Goal: Transaction & Acquisition: Purchase product/service

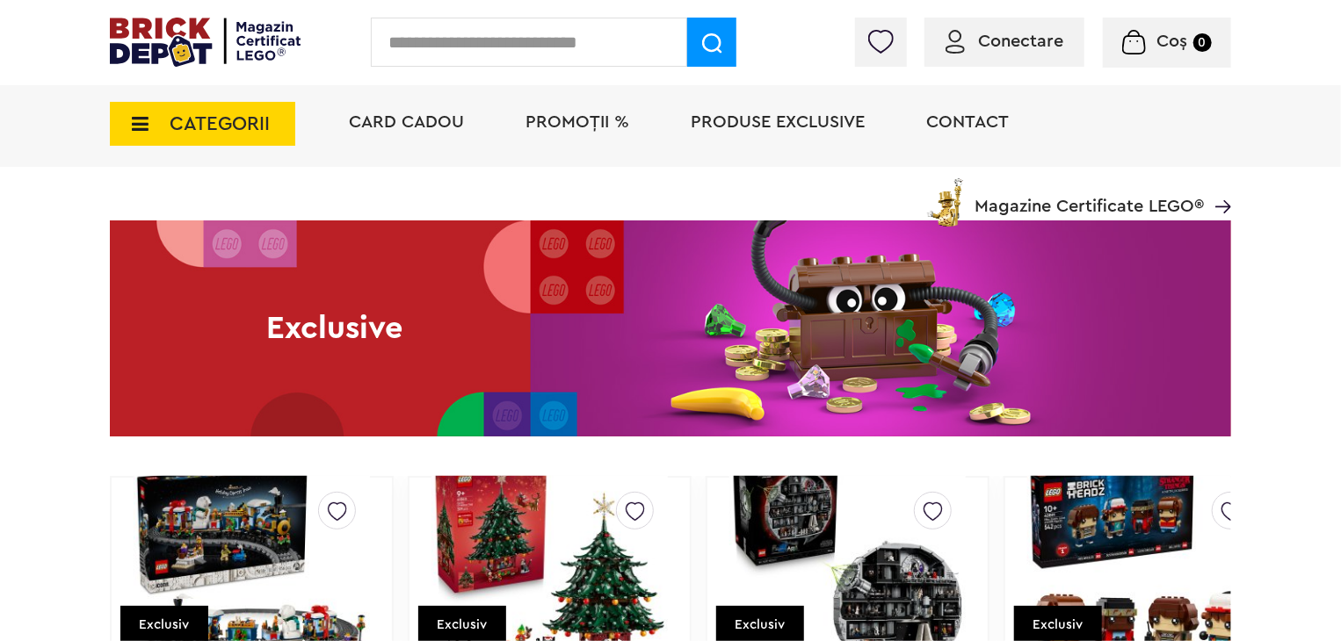
scroll to position [2812, 0]
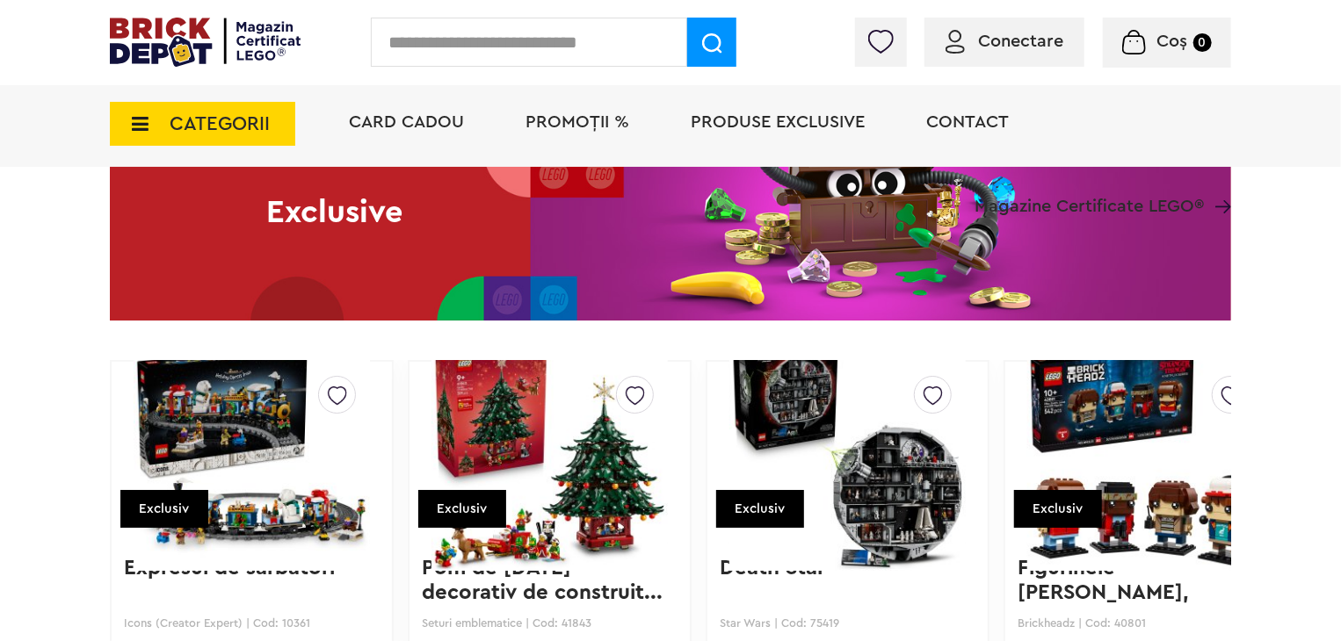
click at [421, 57] on input "text" at bounding box center [529, 42] width 316 height 49
type input "*****"
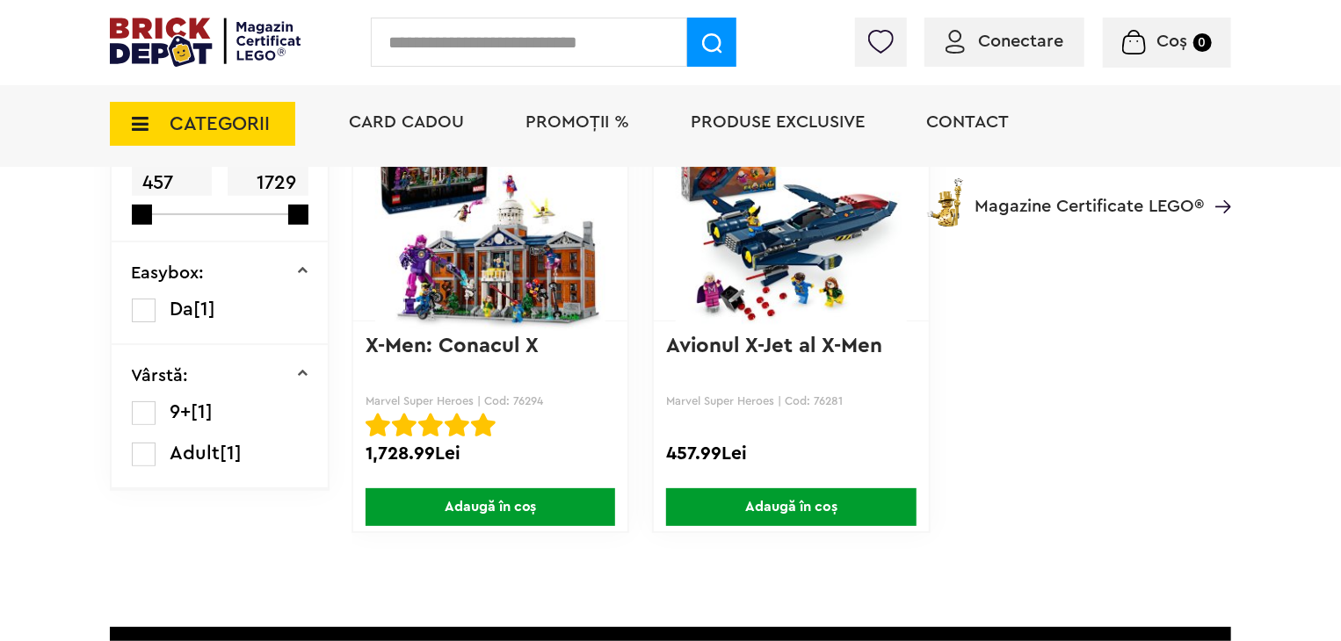
scroll to position [88, 0]
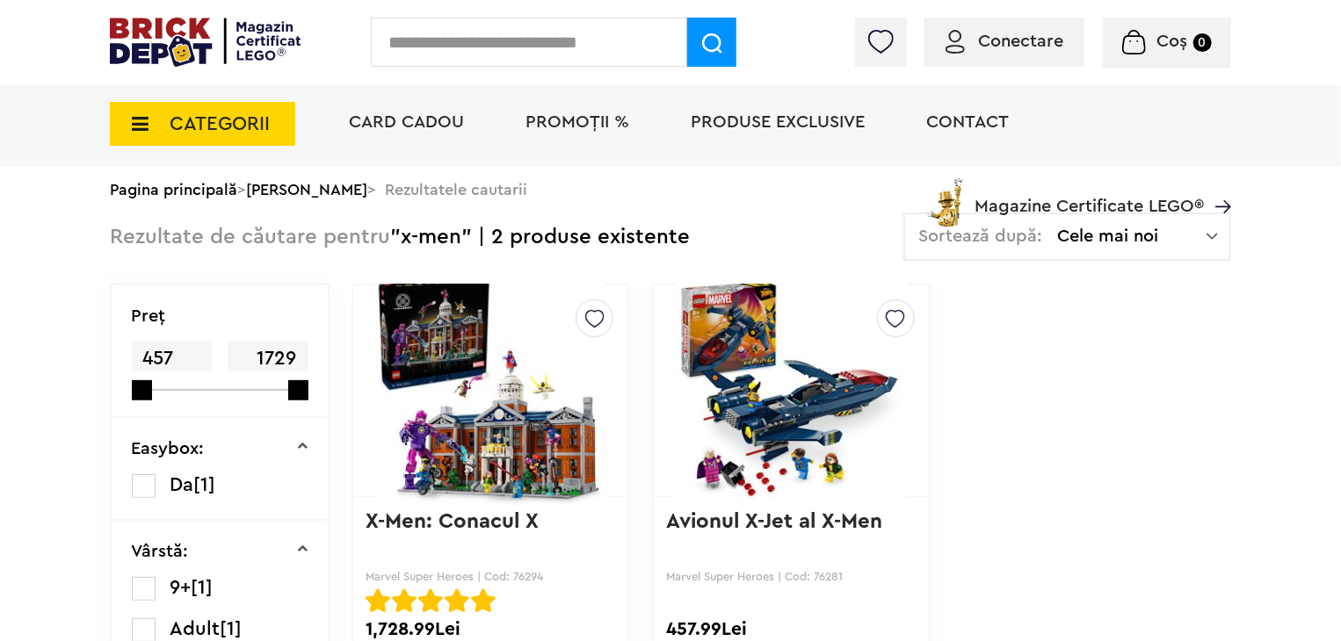
click at [497, 382] on img at bounding box center [490, 391] width 230 height 246
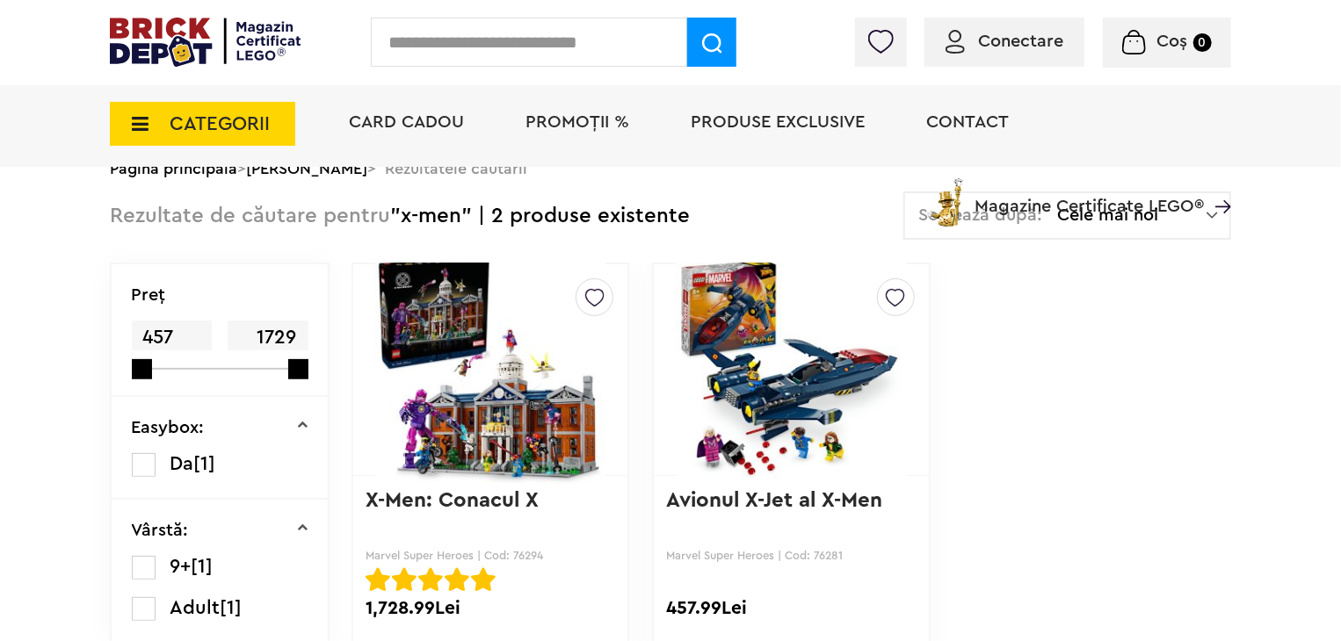
scroll to position [223, 0]
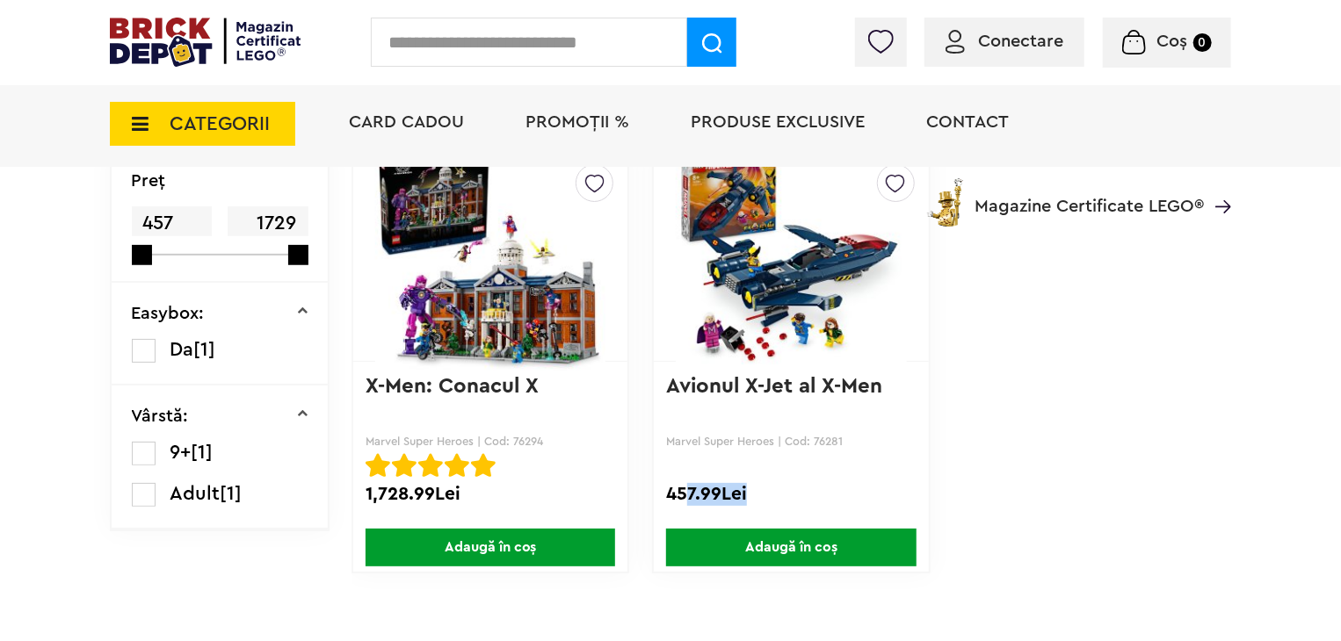
drag, startPoint x: 765, startPoint y: 496, endPoint x: 685, endPoint y: 496, distance: 79.1
click at [685, 496] on div "457.99Lei" at bounding box center [791, 494] width 250 height 23
click at [754, 499] on div "457.99Lei" at bounding box center [791, 494] width 250 height 23
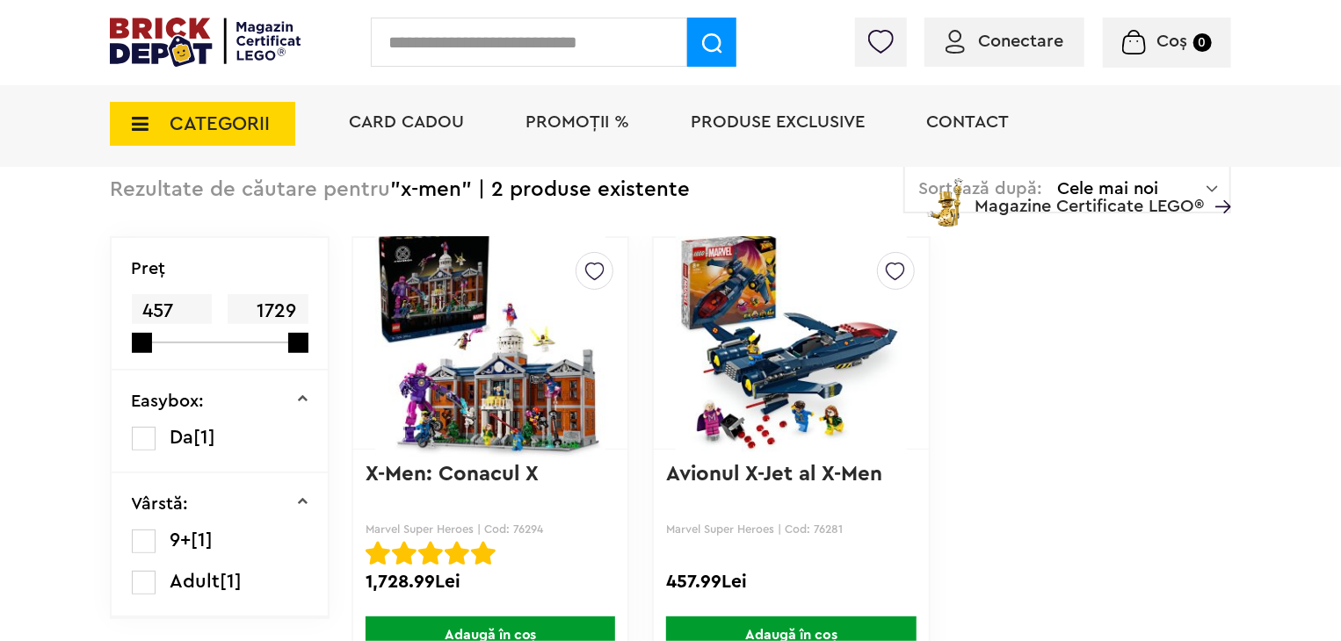
click at [525, 369] on img at bounding box center [490, 344] width 230 height 246
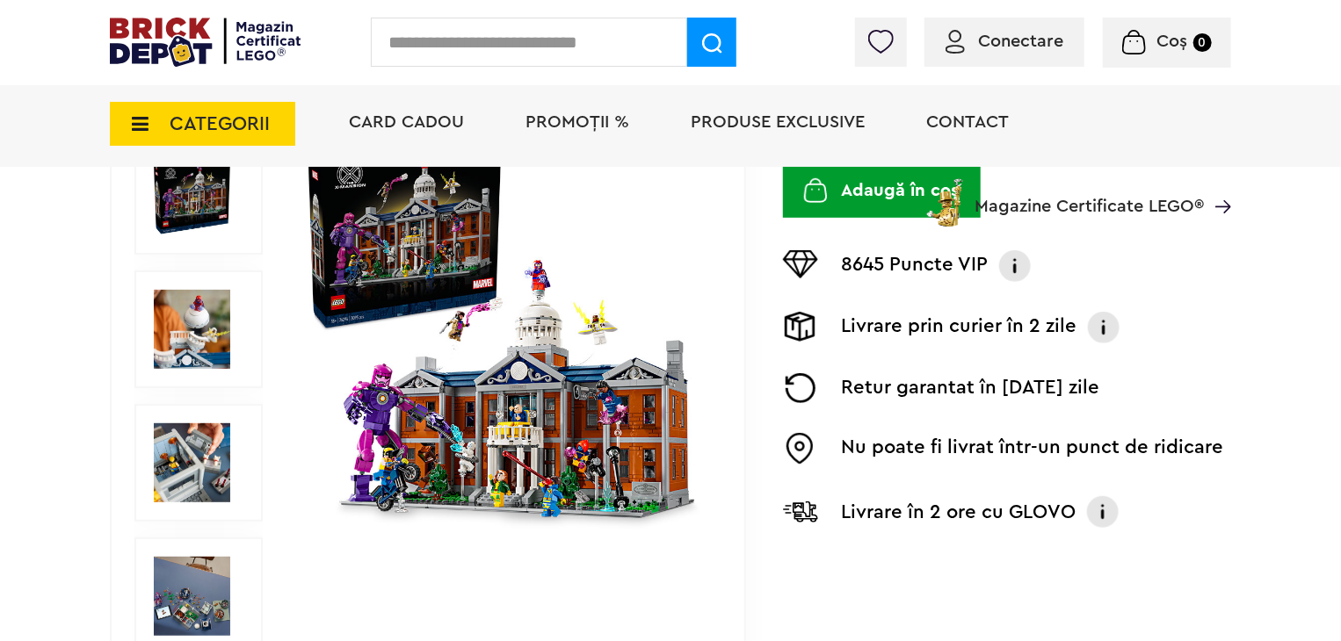
scroll to position [351, 0]
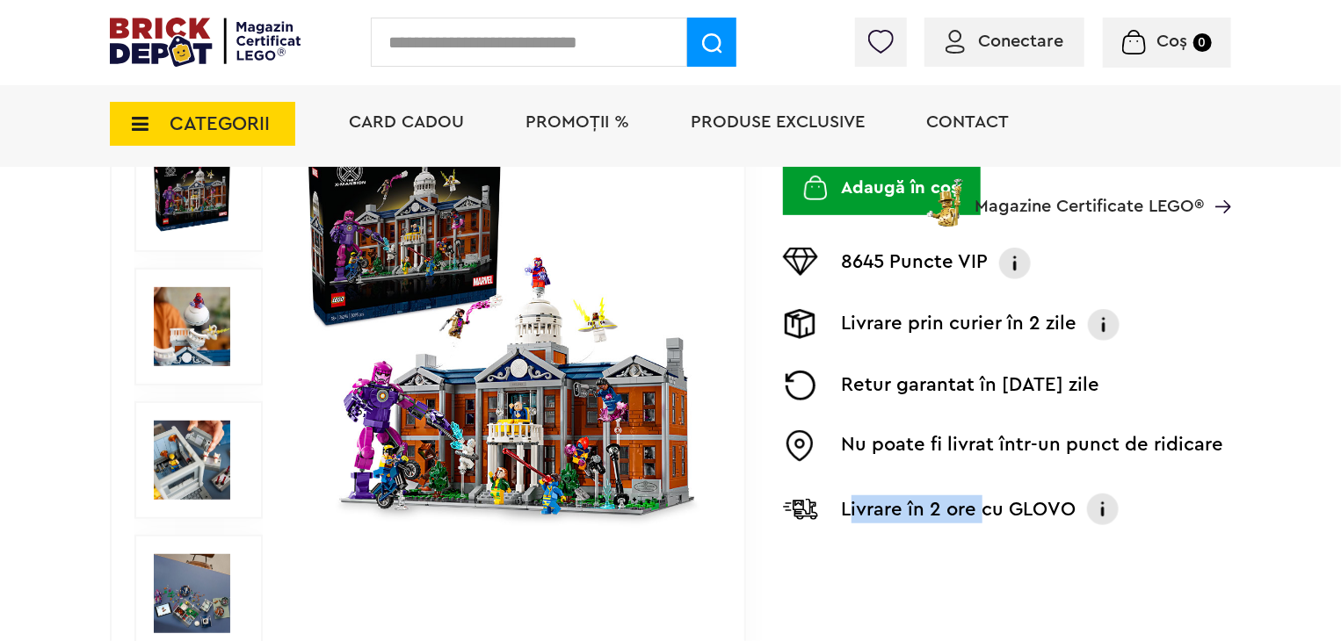
drag, startPoint x: 853, startPoint y: 508, endPoint x: 985, endPoint y: 518, distance: 132.2
click at [985, 518] on p "Livrare în 2 ore cu GLOVO" at bounding box center [959, 510] width 235 height 28
click at [904, 510] on p "Livrare în 2 ore cu GLOVO" at bounding box center [959, 510] width 235 height 28
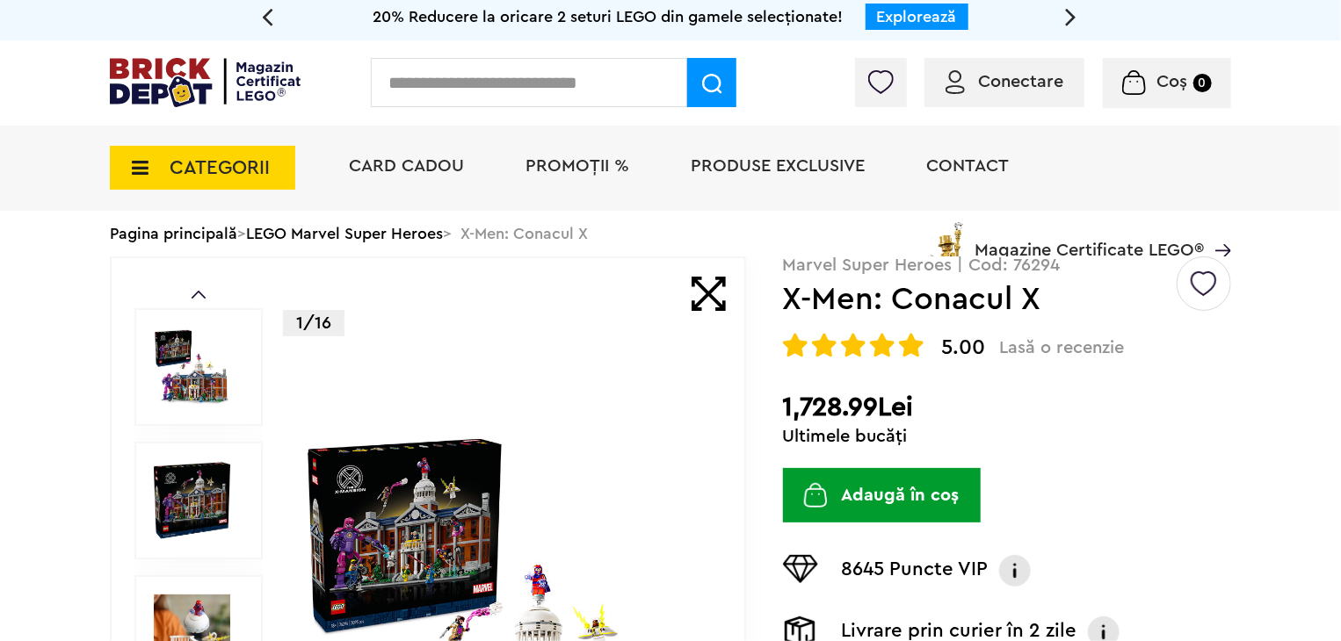
scroll to position [0, 0]
